Goal: Transaction & Acquisition: Purchase product/service

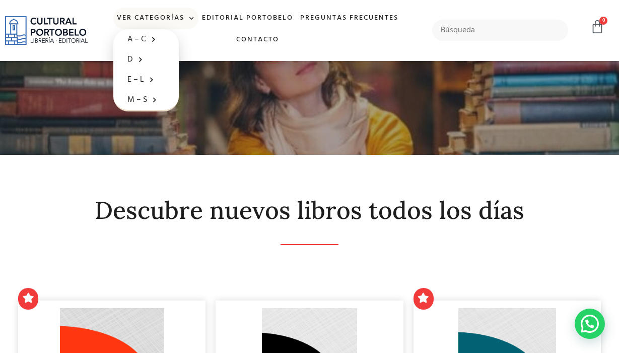
click at [163, 16] on link "Ver Categorías" at bounding box center [155, 19] width 85 height 22
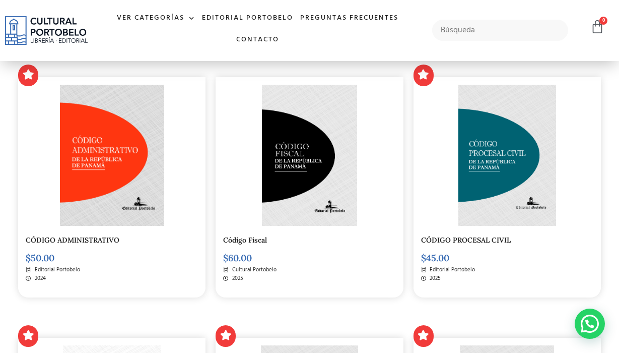
scroll to position [230, 0]
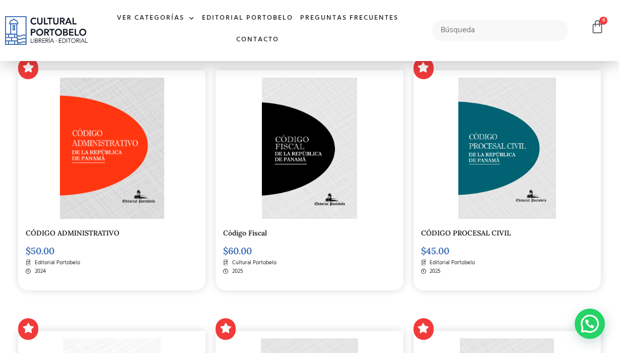
click at [493, 178] on img at bounding box center [507, 148] width 98 height 141
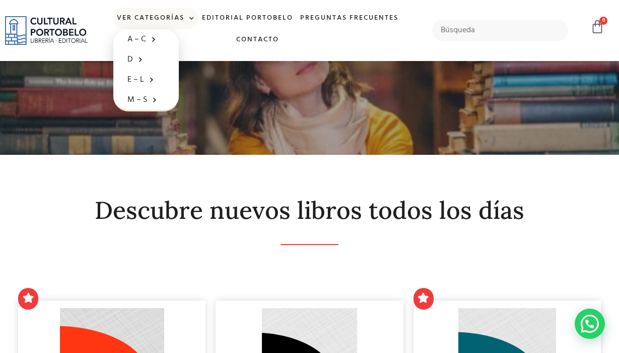
click at [184, 16] on span at bounding box center [189, 18] width 11 height 15
